Goal: Task Accomplishment & Management: Manage account settings

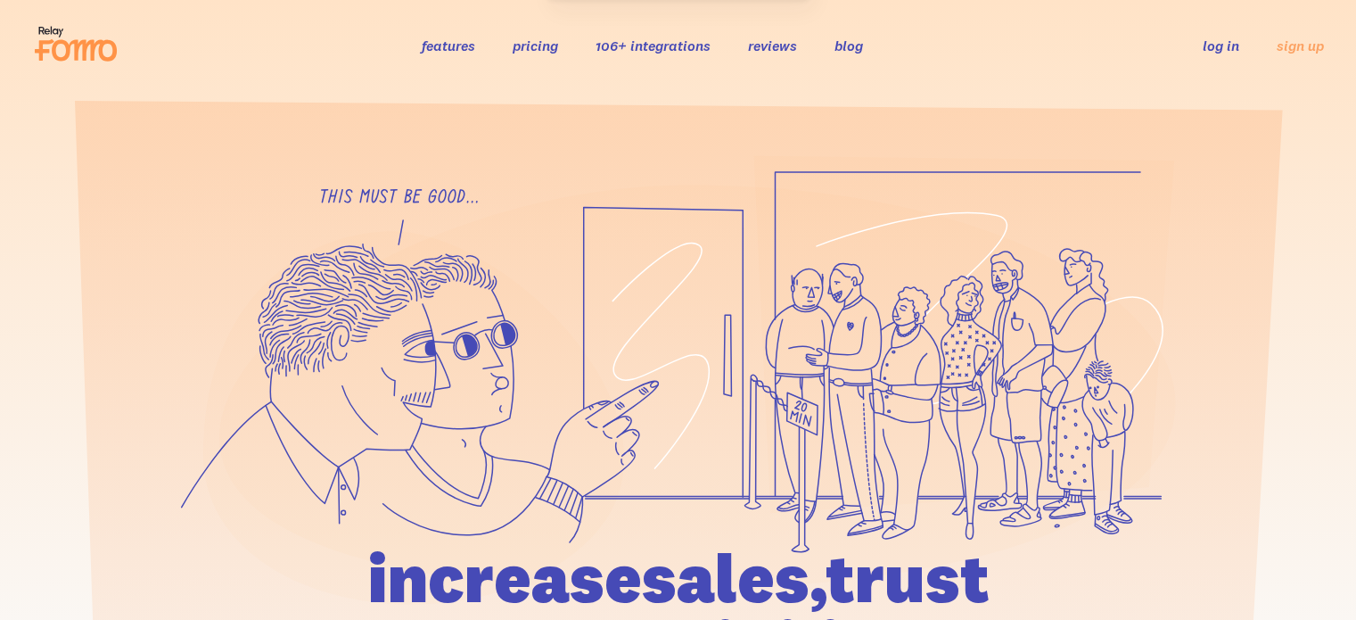
click at [1226, 42] on link "log in" at bounding box center [1221, 46] width 37 height 18
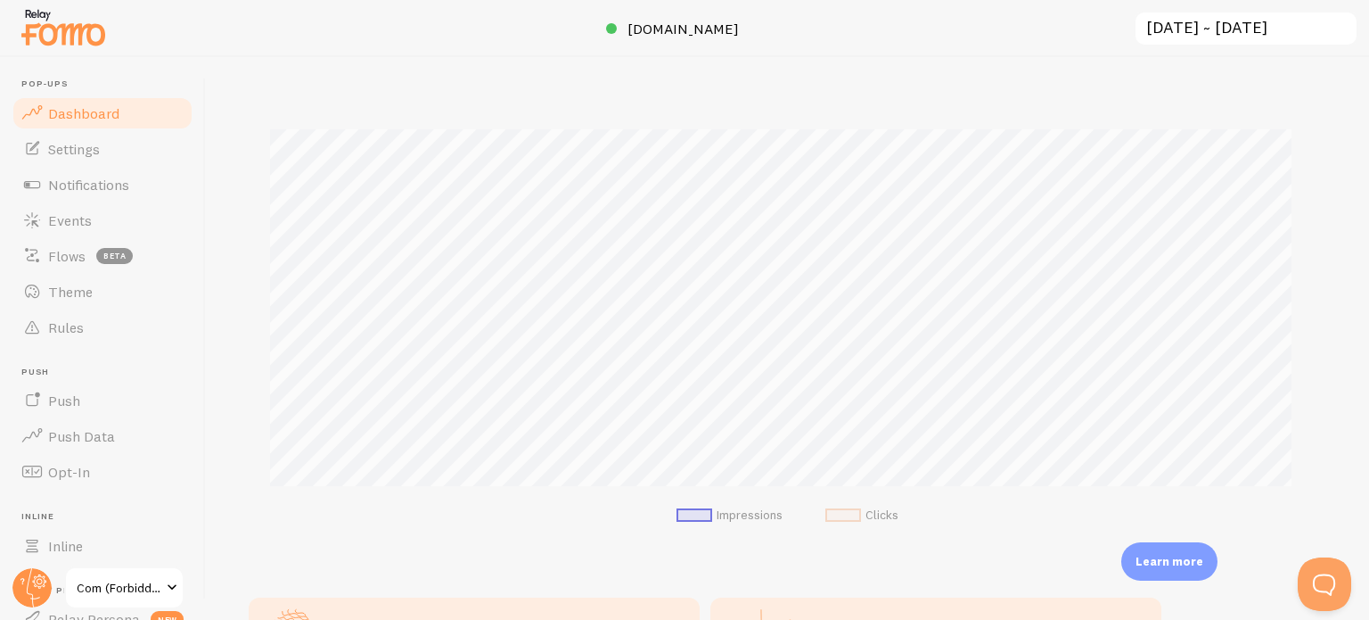
scroll to position [446, 0]
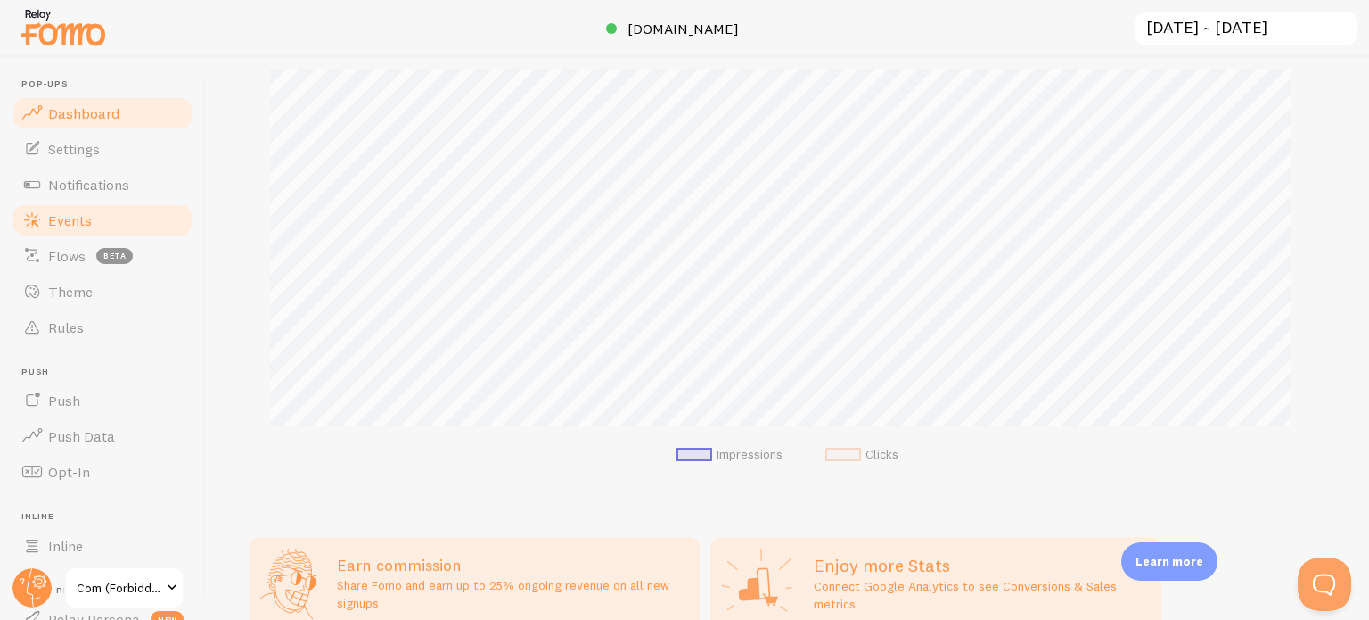
click at [113, 225] on link "Events" at bounding box center [103, 220] width 184 height 36
